Goal: Task Accomplishment & Management: Manage account settings

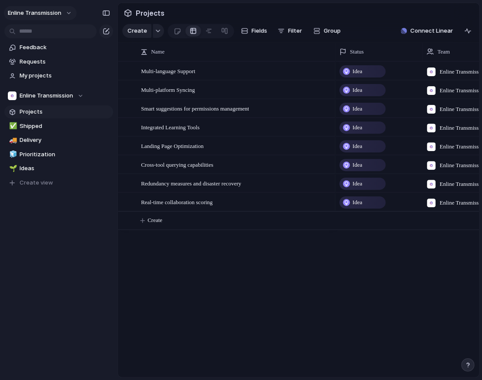
click at [54, 14] on span "Enline Transmission" at bounding box center [35, 13] width 54 height 9
click at [34, 37] on li "Settings" at bounding box center [42, 33] width 72 height 14
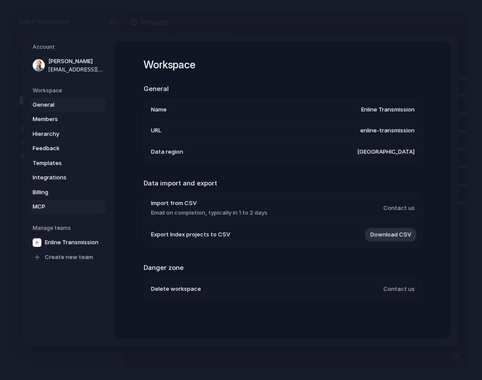
click at [50, 200] on link "MCP" at bounding box center [68, 207] width 76 height 14
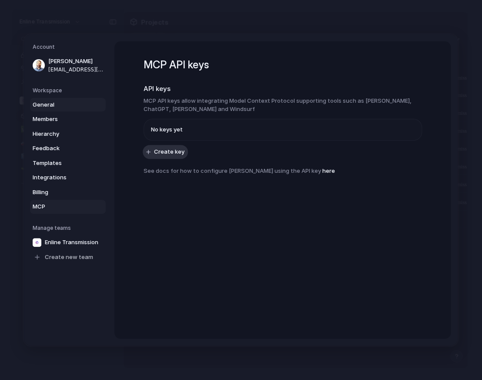
click at [60, 101] on span "General" at bounding box center [61, 105] width 56 height 9
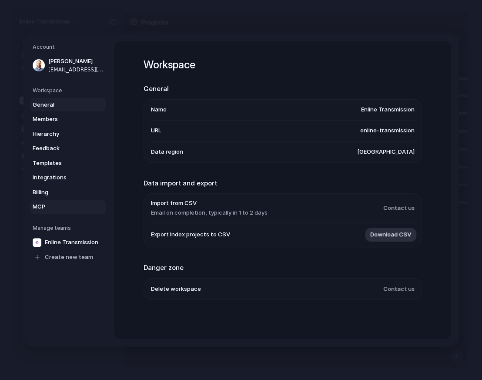
click at [63, 202] on span "MCP" at bounding box center [61, 206] width 56 height 9
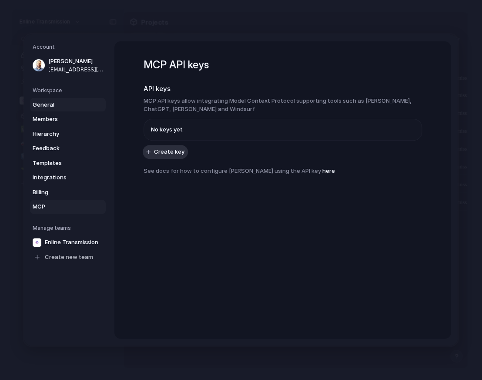
click at [49, 98] on link "General" at bounding box center [68, 105] width 76 height 14
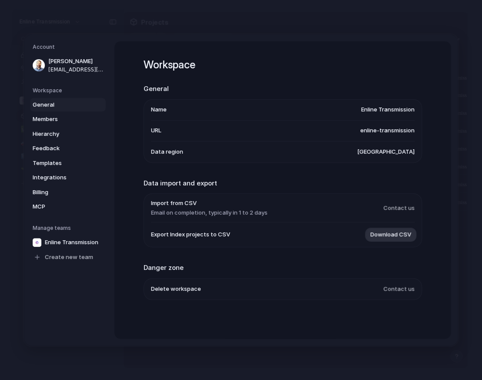
click at [373, 129] on span "enline-transmission" at bounding box center [388, 130] width 54 height 9
click at [387, 126] on span "enline-transmission" at bounding box center [388, 130] width 54 height 9
click at [390, 127] on span "enline-transmission" at bounding box center [388, 130] width 54 height 9
